Goal: Information Seeking & Learning: Learn about a topic

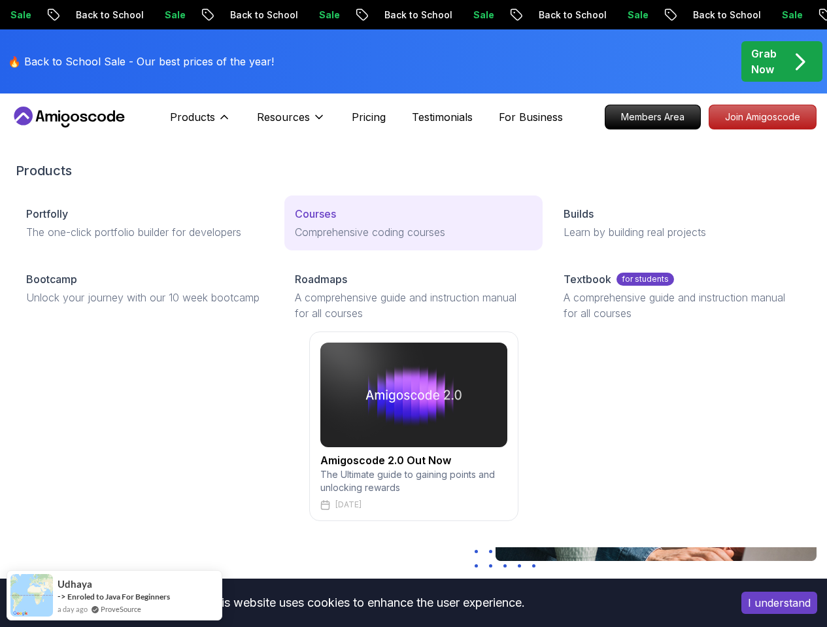
click at [303, 240] on p "Comprehensive coding courses" at bounding box center [413, 232] width 237 height 16
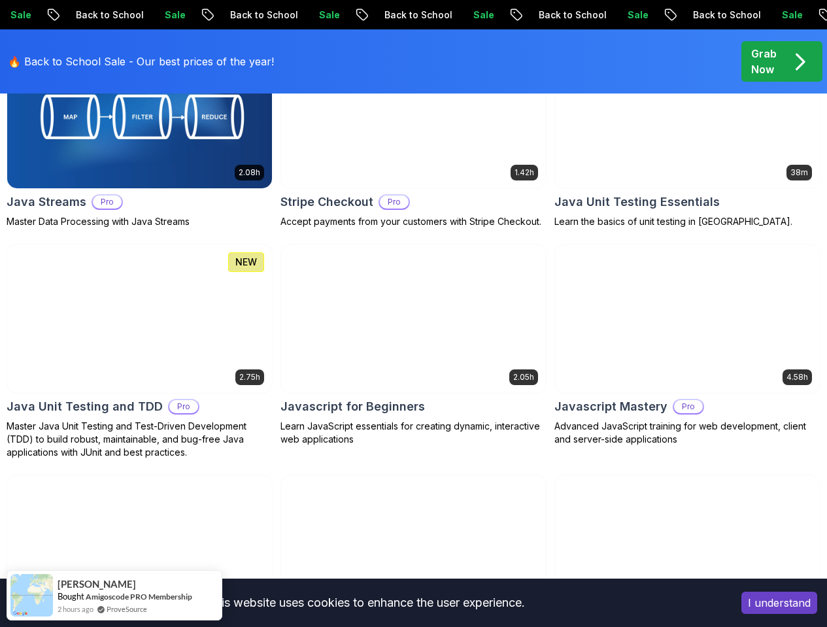
scroll to position [2501, 0]
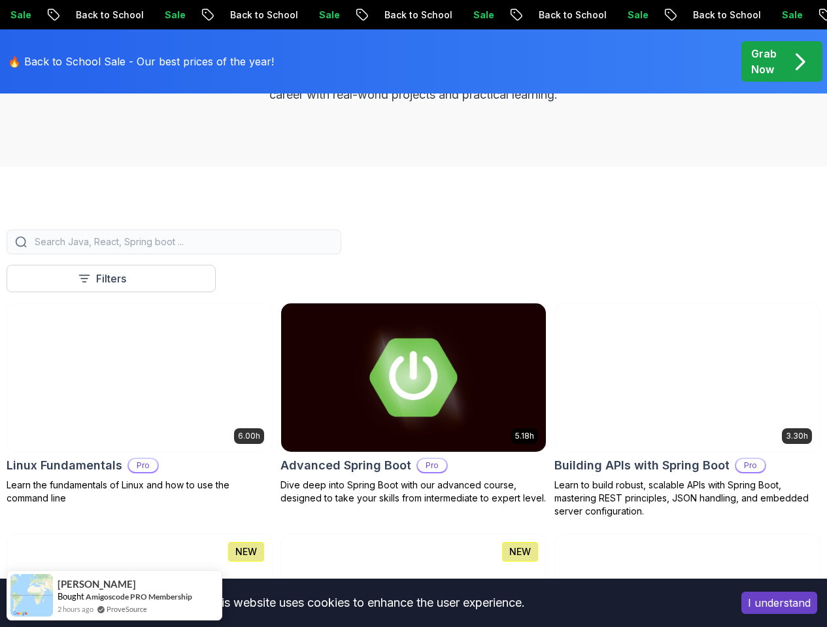
scroll to position [0, 0]
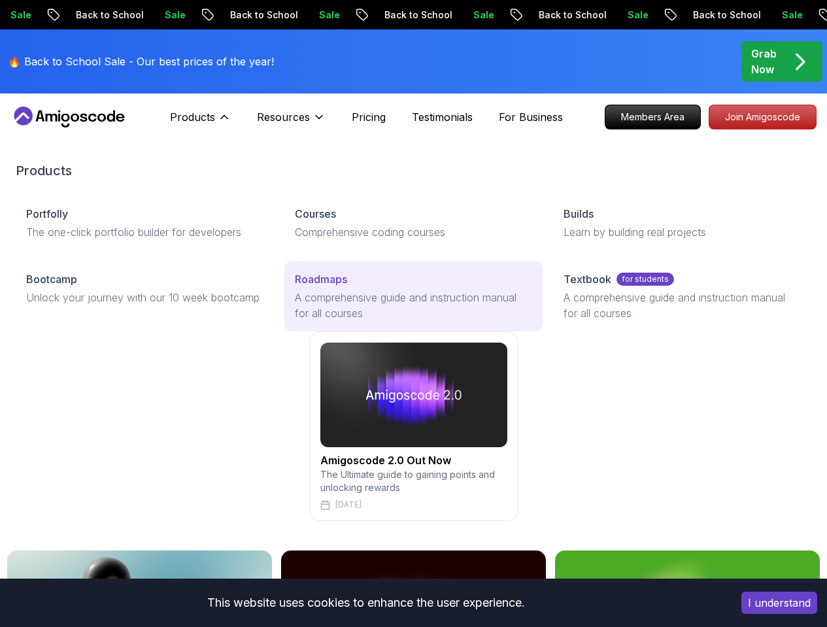
click at [295, 287] on p "Roadmaps" at bounding box center [321, 279] width 52 height 16
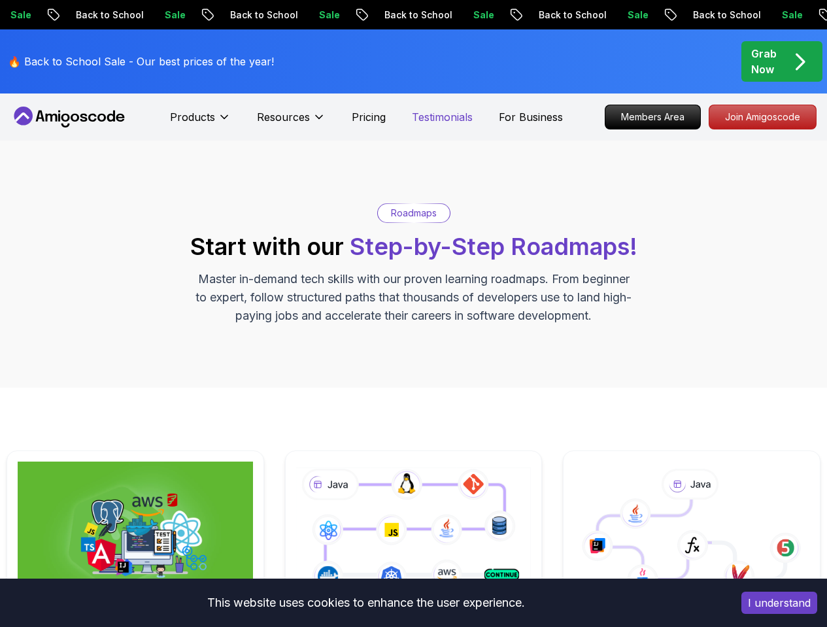
click at [450, 120] on p "Testimonials" at bounding box center [442, 117] width 61 height 16
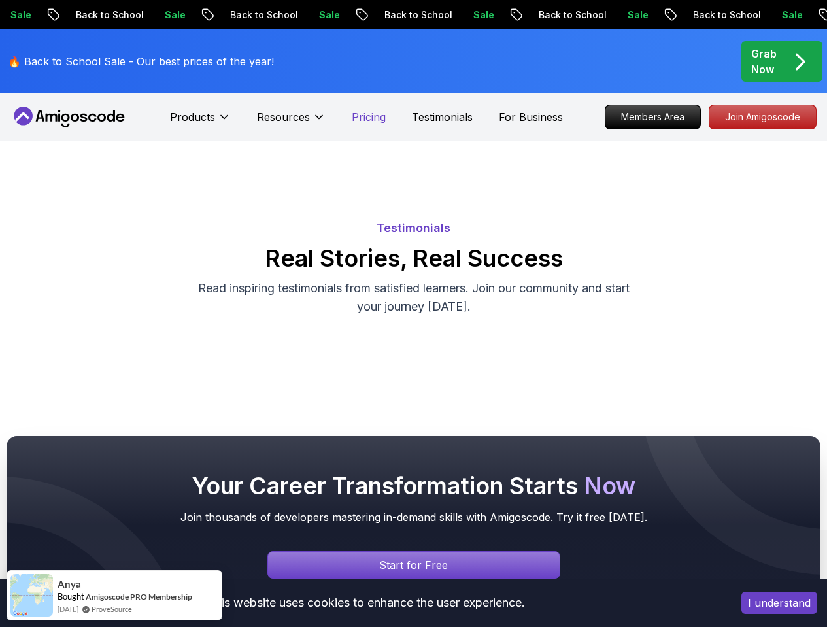
click at [375, 117] on p "Pricing" at bounding box center [369, 117] width 34 height 16
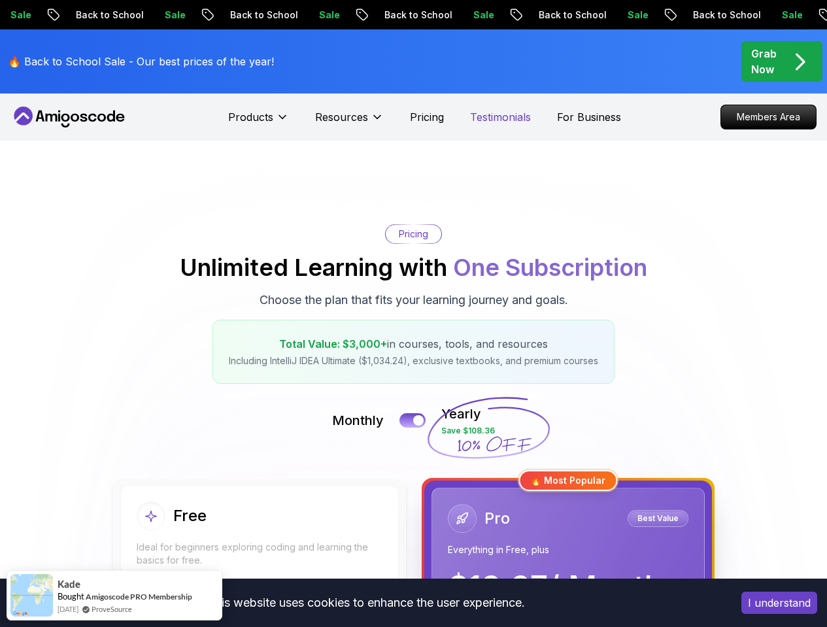
click at [511, 112] on p "Testimonials" at bounding box center [500, 117] width 61 height 16
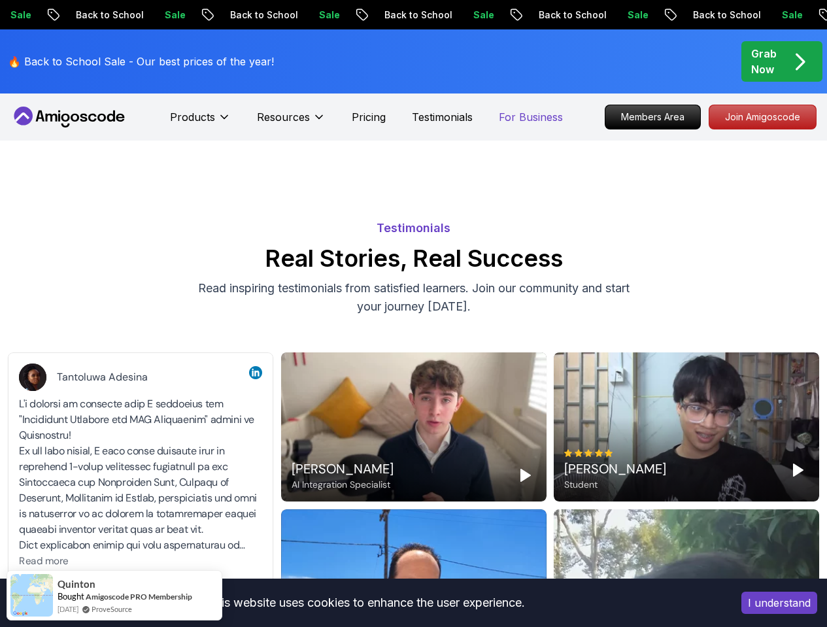
click at [528, 120] on p "For Business" at bounding box center [531, 117] width 64 height 16
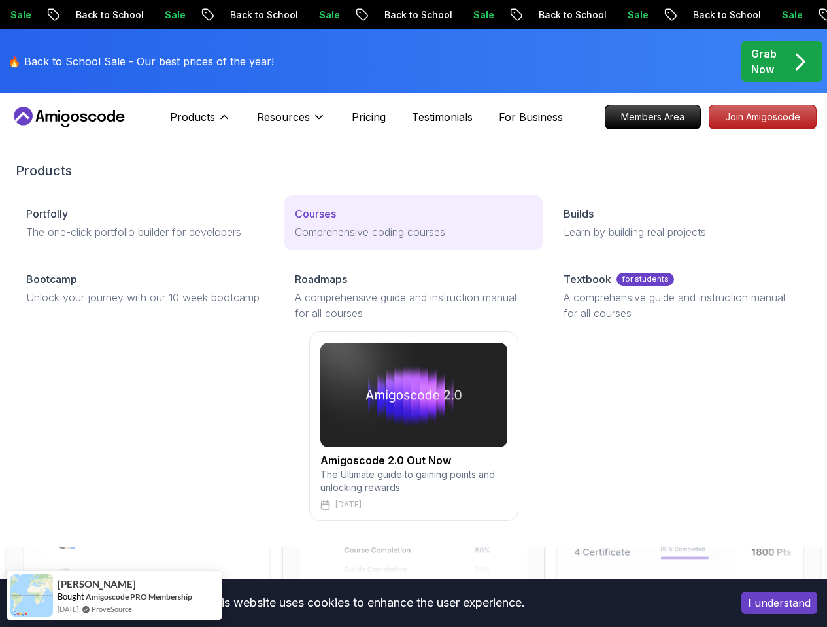
click at [295, 240] on p "Comprehensive coding courses" at bounding box center [413, 232] width 237 height 16
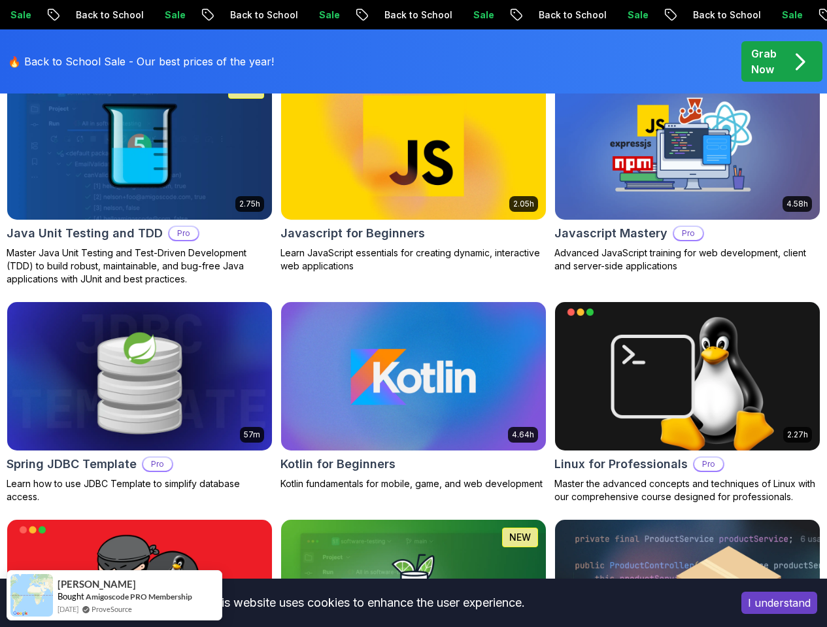
scroll to position [2711, 0]
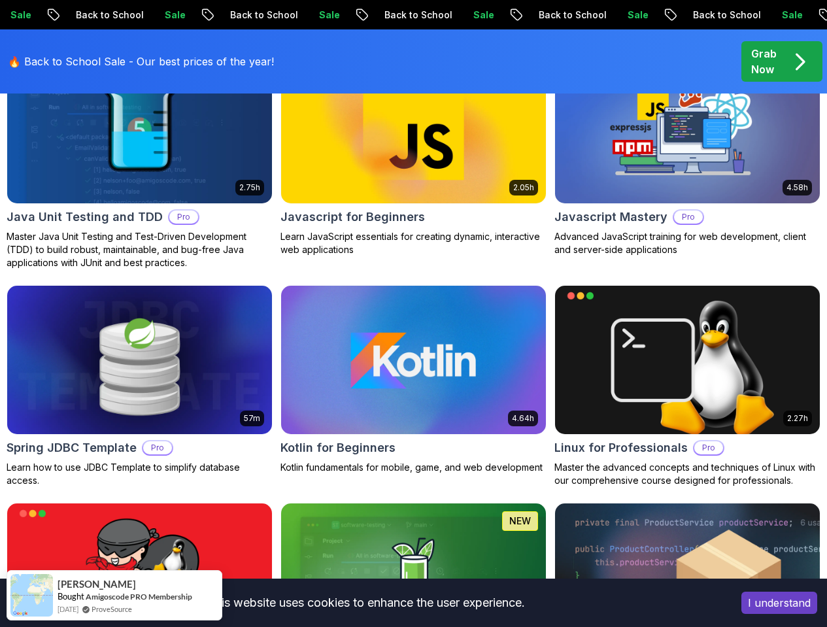
click at [774, 73] on p "Grab Now" at bounding box center [763, 61] width 25 height 31
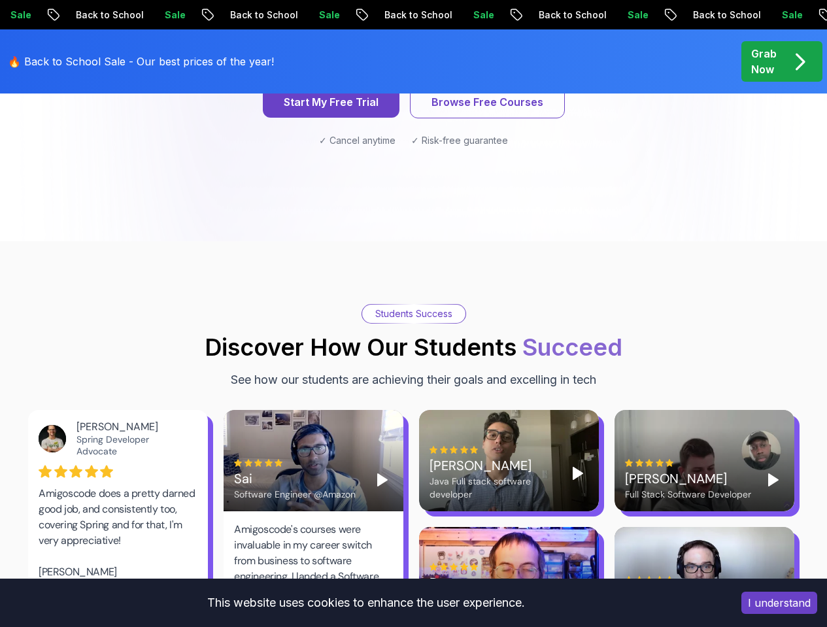
scroll to position [1995, 0]
